Goal: Task Accomplishment & Management: Manage account settings

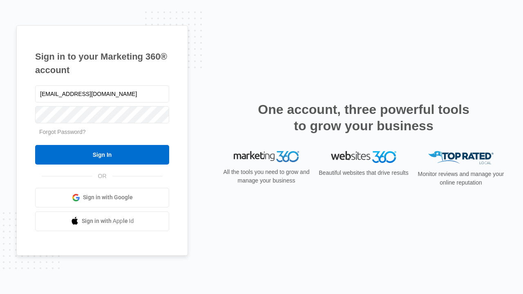
type input "[EMAIL_ADDRESS][DOMAIN_NAME]"
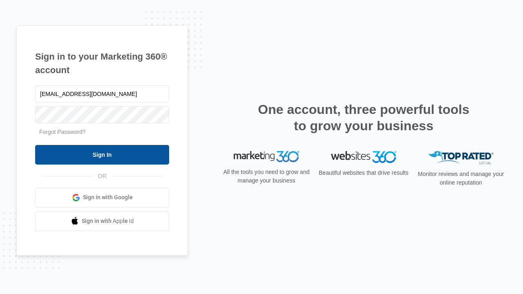
click at [102, 155] on input "Sign In" at bounding box center [102, 155] width 134 height 20
